Goal: Task Accomplishment & Management: Manage account settings

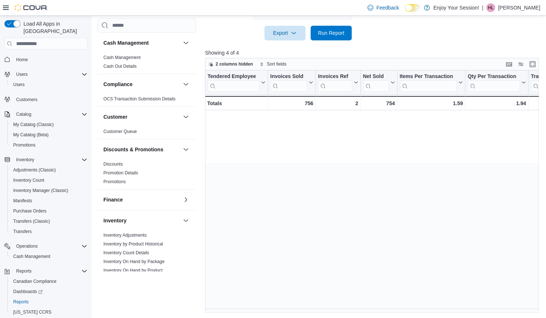
scroll to position [0, 507]
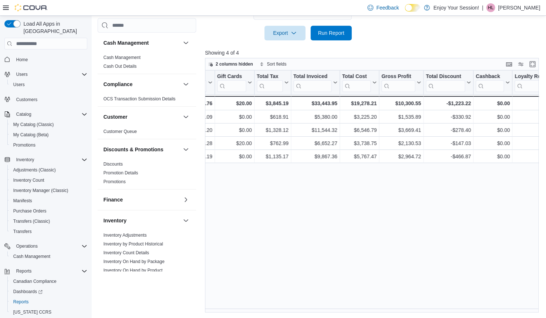
click at [524, 4] on p "[PERSON_NAME]" at bounding box center [519, 7] width 42 height 9
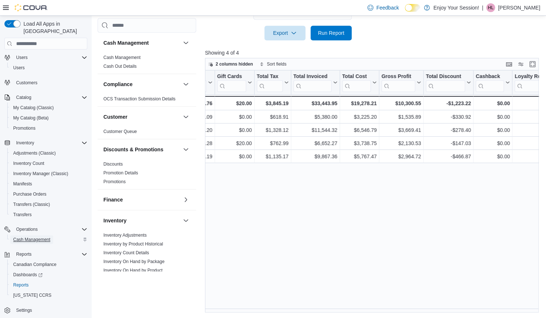
click at [32, 237] on span "Cash Management" at bounding box center [31, 240] width 37 height 6
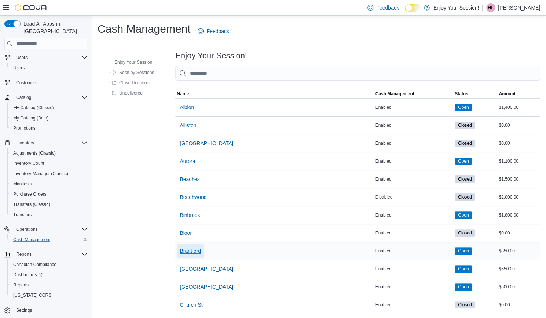
click at [191, 250] on span "Brantford" at bounding box center [190, 250] width 21 height 7
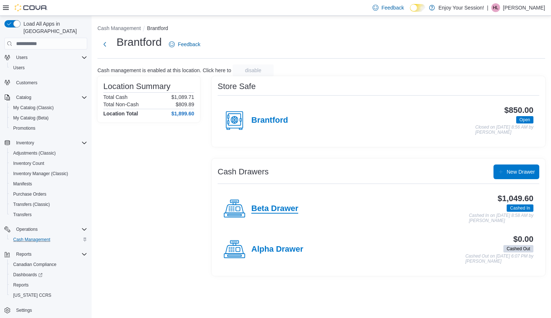
click at [260, 206] on h4 "Beta Drawer" at bounding box center [274, 209] width 47 height 10
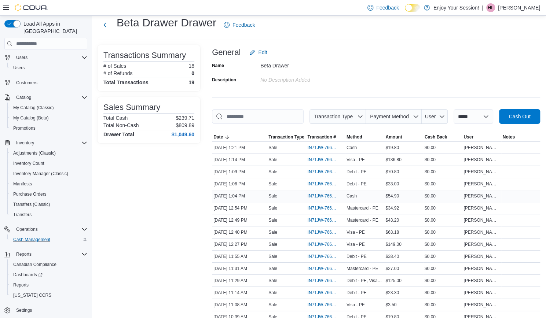
scroll to position [111, 0]
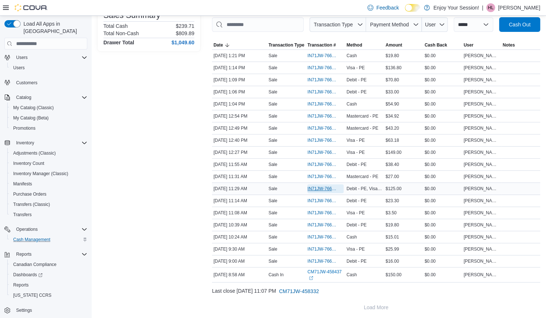
click at [314, 186] on span "IN71JW-7662360" at bounding box center [321, 189] width 29 height 6
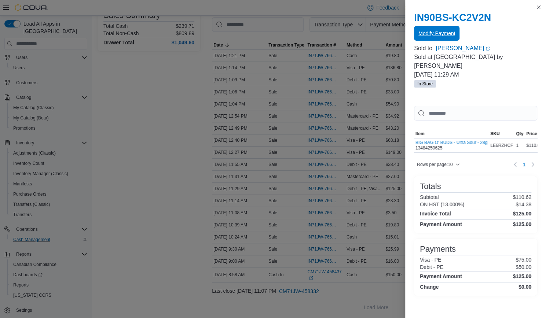
click at [442, 33] on span "Modify Payment" at bounding box center [436, 33] width 37 height 7
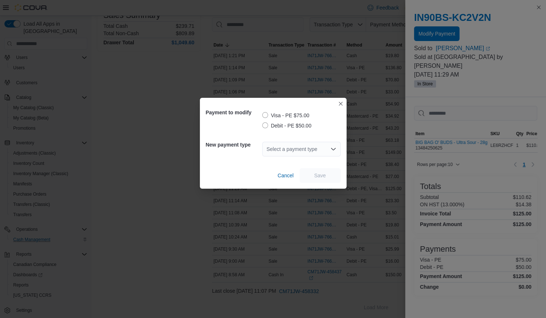
click at [265, 126] on label "Debit - PE $50.00" at bounding box center [286, 125] width 49 height 9
click at [277, 148] on div "Select a payment type" at bounding box center [301, 149] width 78 height 15
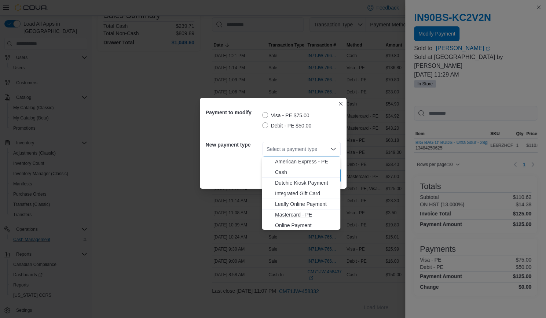
click at [298, 218] on span "Mastercard - PE" at bounding box center [305, 214] width 61 height 7
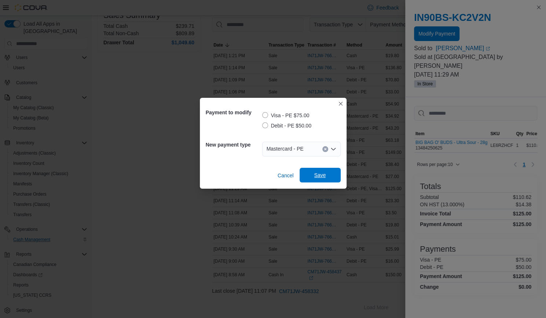
click at [317, 178] on span "Save" at bounding box center [320, 174] width 12 height 7
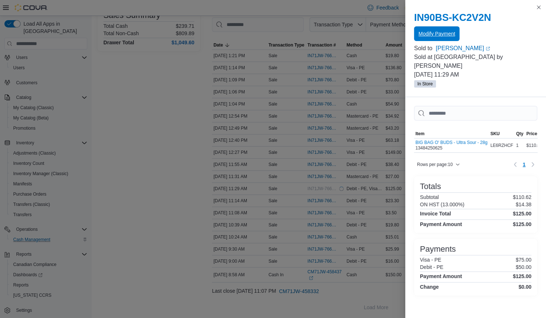
scroll to position [0, 0]
click at [534, 11] on button "Close this dialog" at bounding box center [538, 7] width 9 height 9
click at [539, 3] on div "You are in a modal dialog. Press Escape or tap/click outside the dialog on the …" at bounding box center [475, 159] width 141 height 318
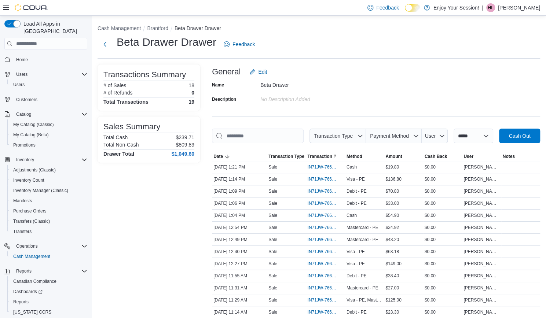
click at [517, 12] on p "[PERSON_NAME]" at bounding box center [519, 7] width 42 height 9
click at [495, 73] on span "Sign Out" at bounding box center [493, 70] width 20 height 7
